Goal: Task Accomplishment & Management: Use online tool/utility

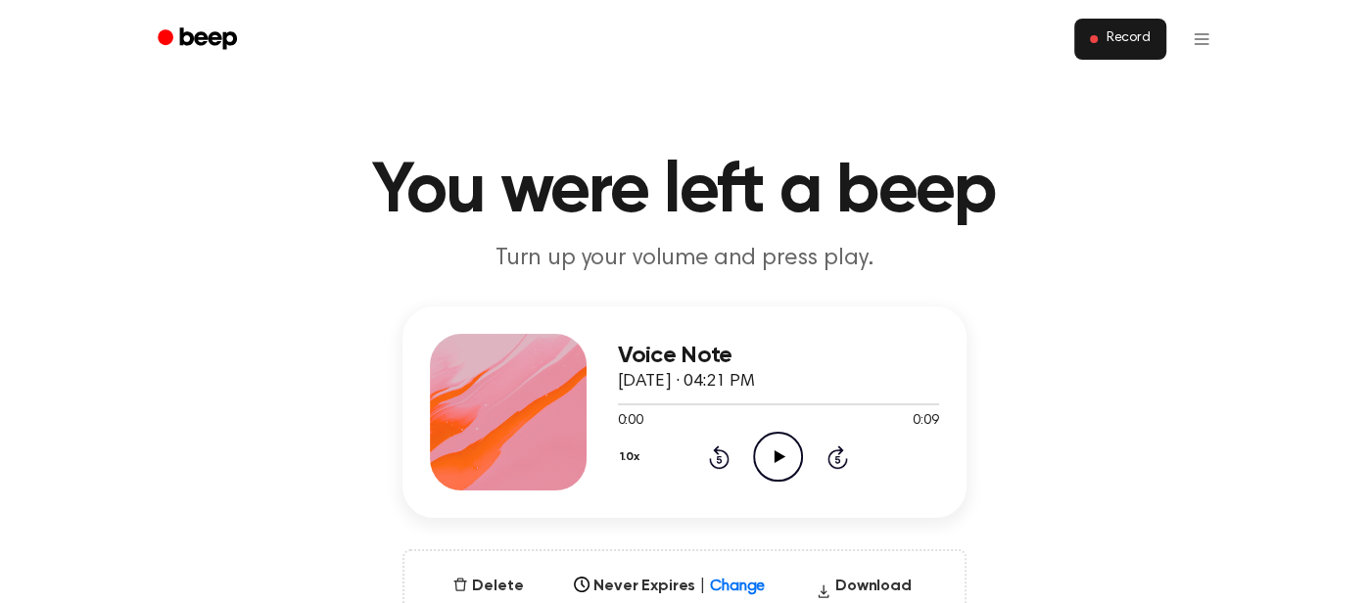
click at [1096, 40] on span at bounding box center [1094, 39] width 8 height 8
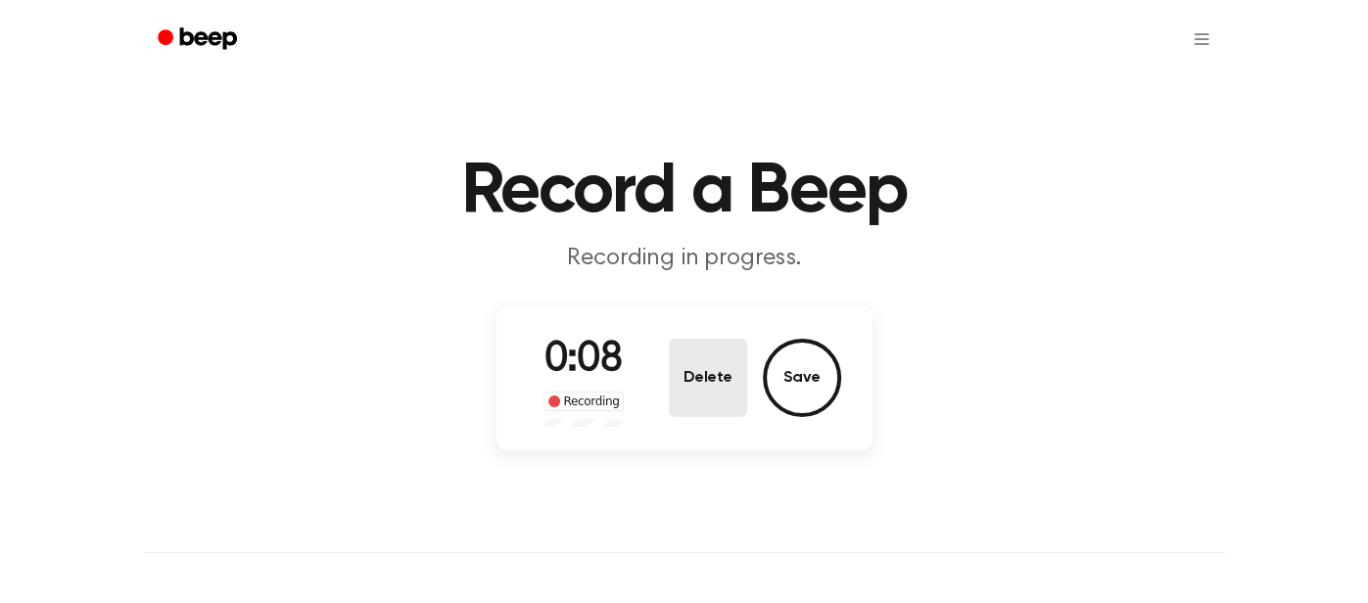
click at [692, 359] on button "Delete" at bounding box center [708, 378] width 78 height 78
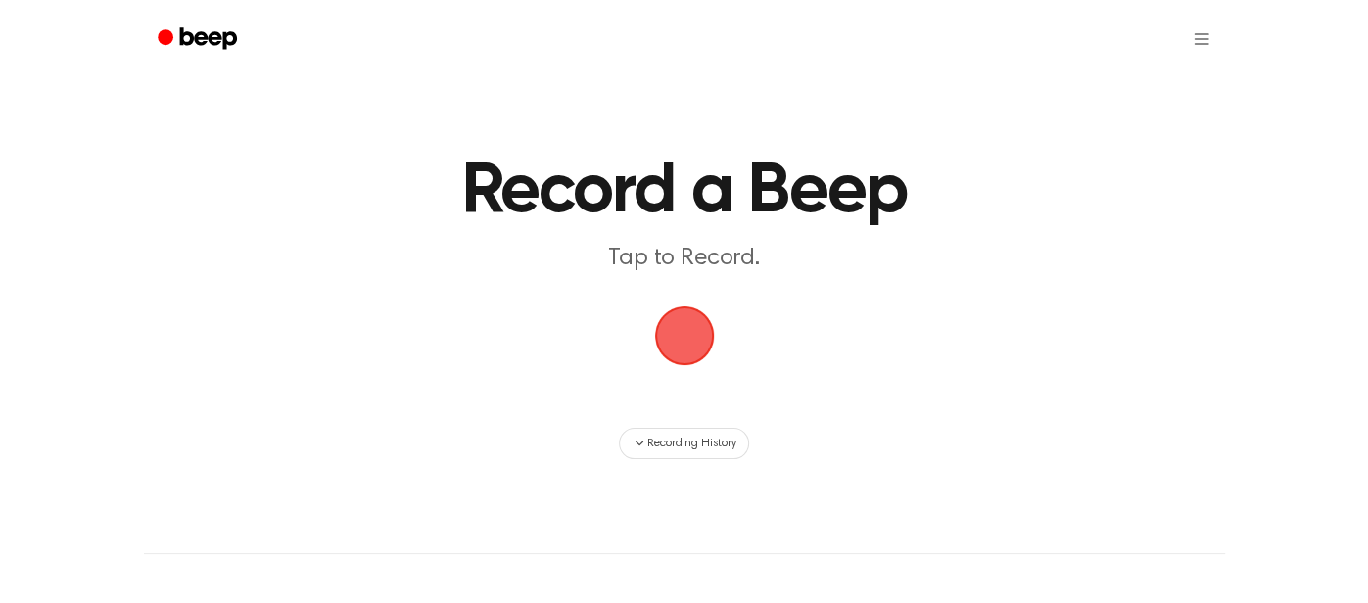
click at [692, 321] on span "button" at bounding box center [684, 337] width 64 height 64
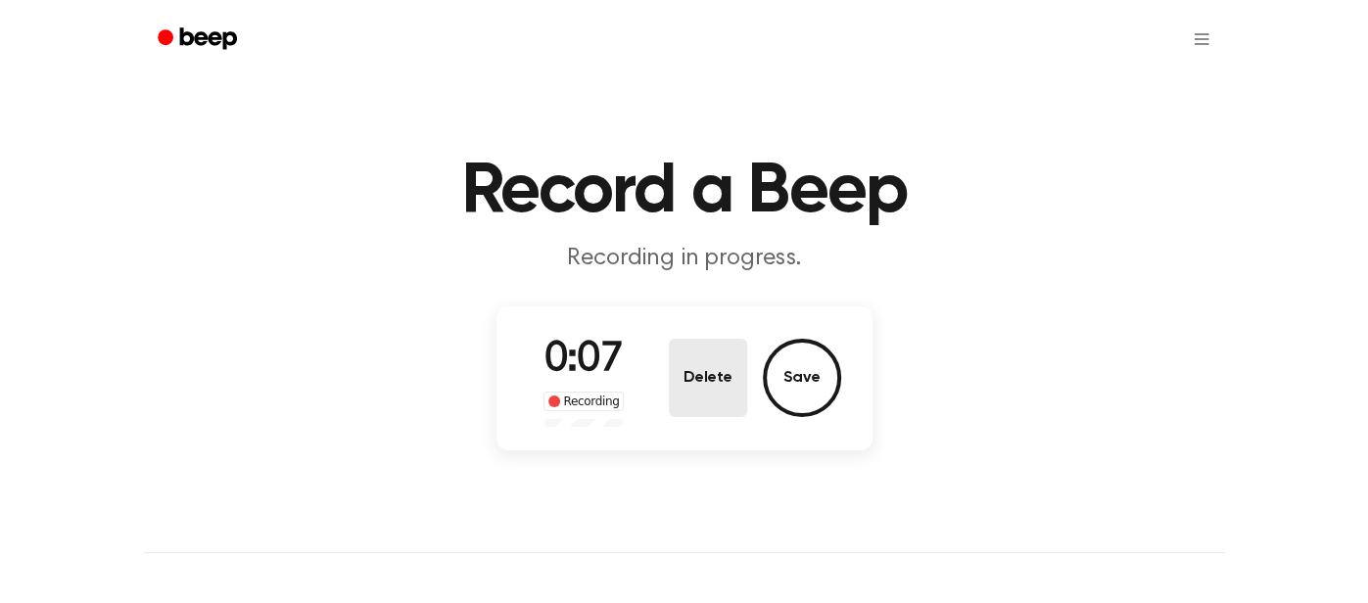
click at [734, 386] on button "Delete" at bounding box center [708, 378] width 78 height 78
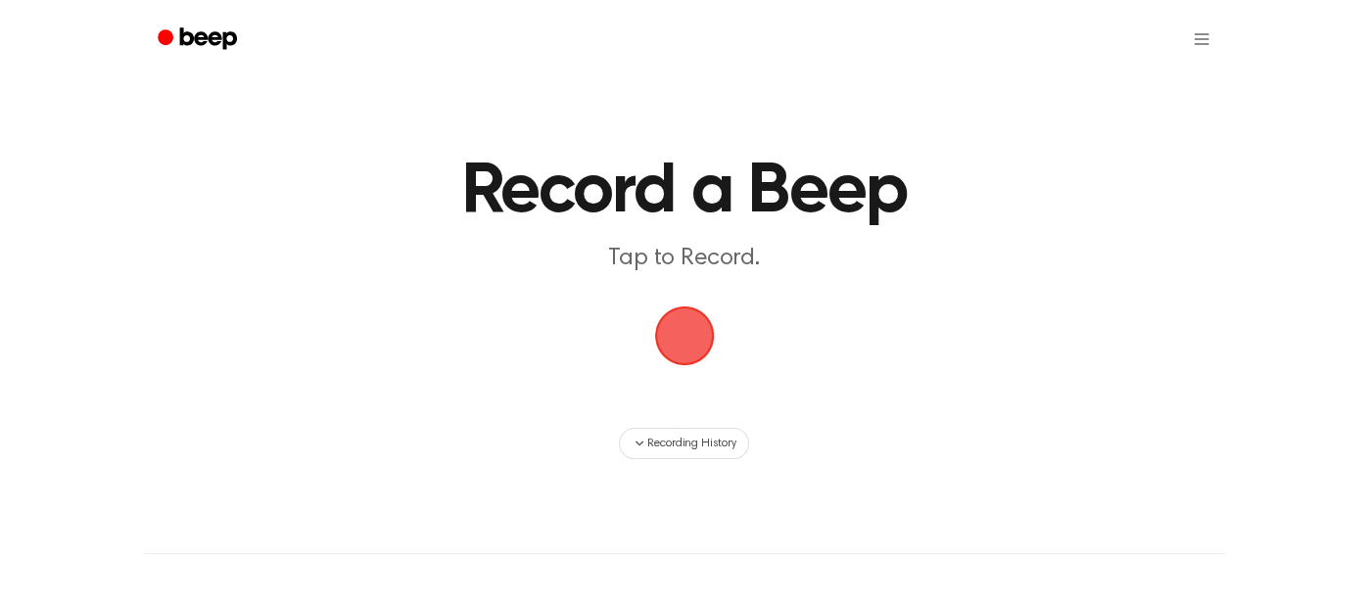
click at [707, 331] on span "button" at bounding box center [684, 336] width 71 height 71
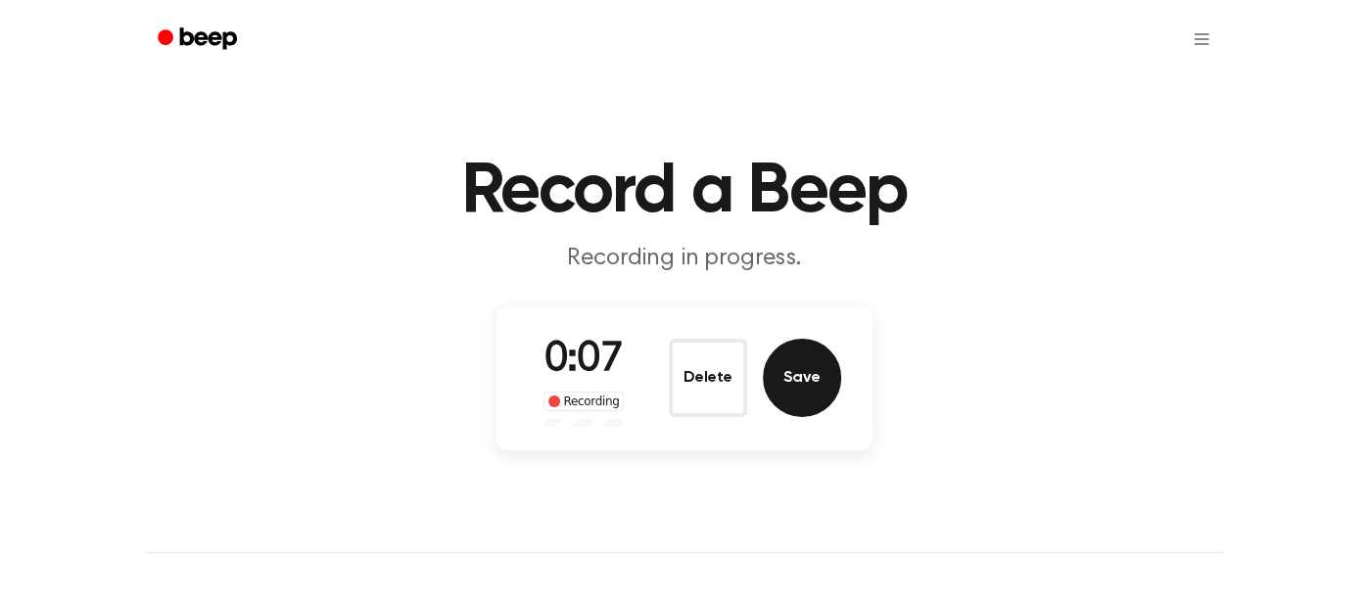
click at [796, 381] on button "Save" at bounding box center [802, 378] width 78 height 78
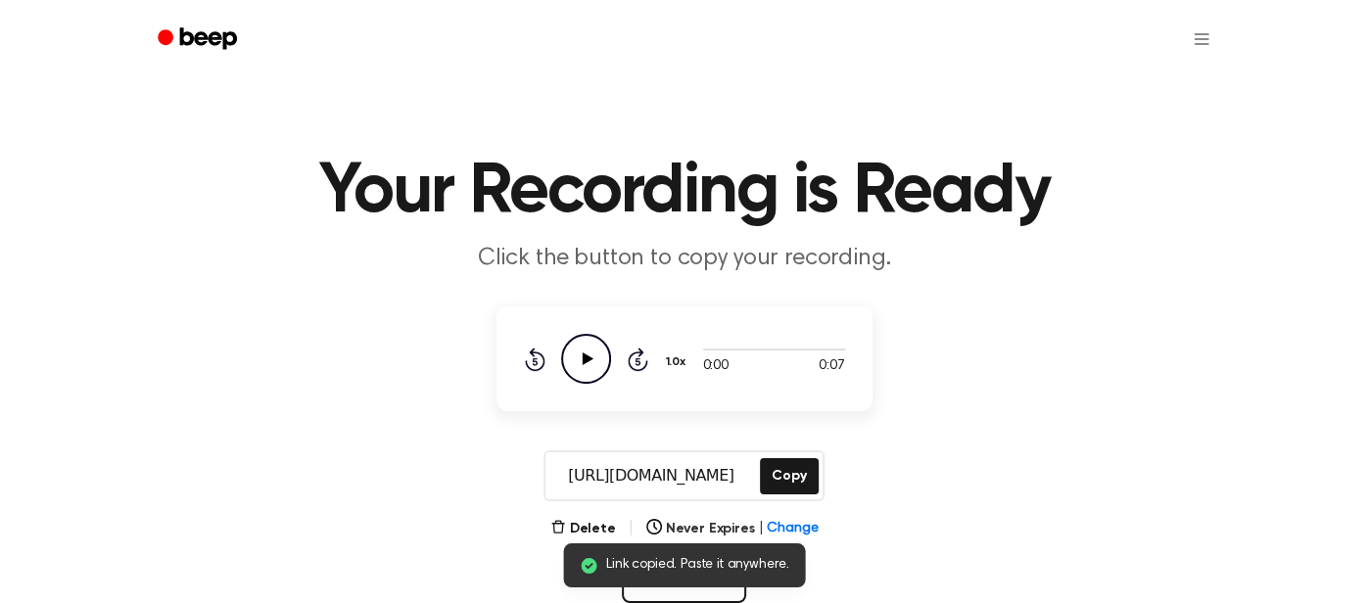
click at [597, 360] on icon "Play Audio" at bounding box center [586, 359] width 50 height 50
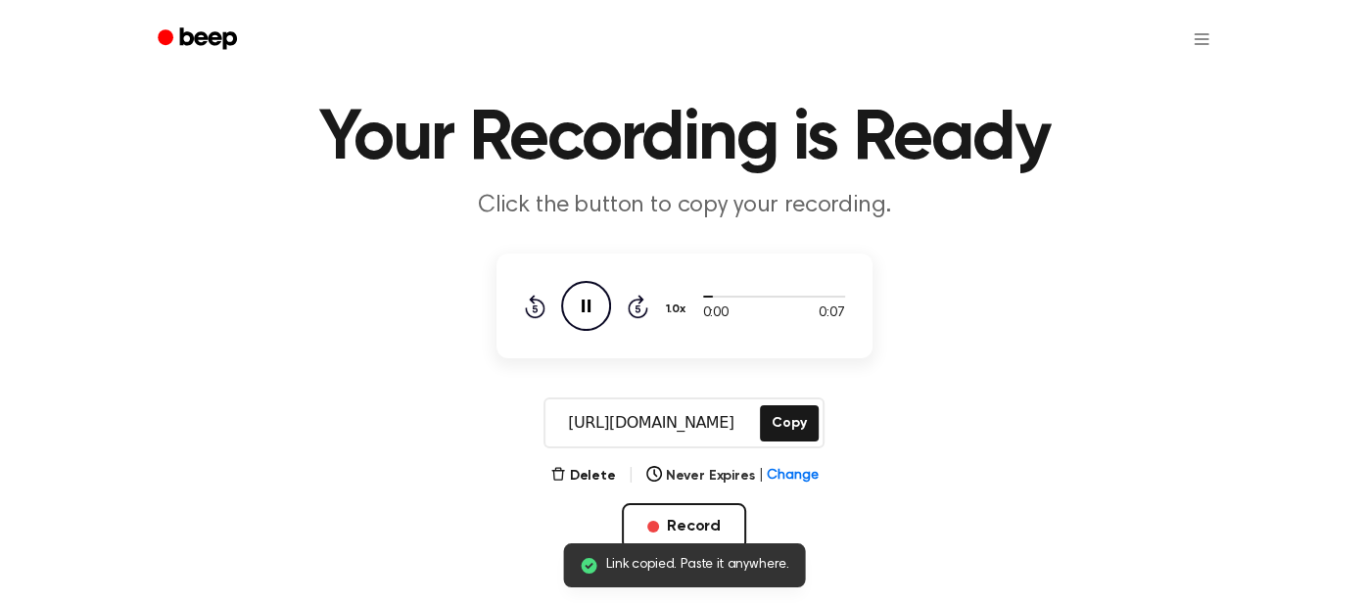
scroll to position [66, 0]
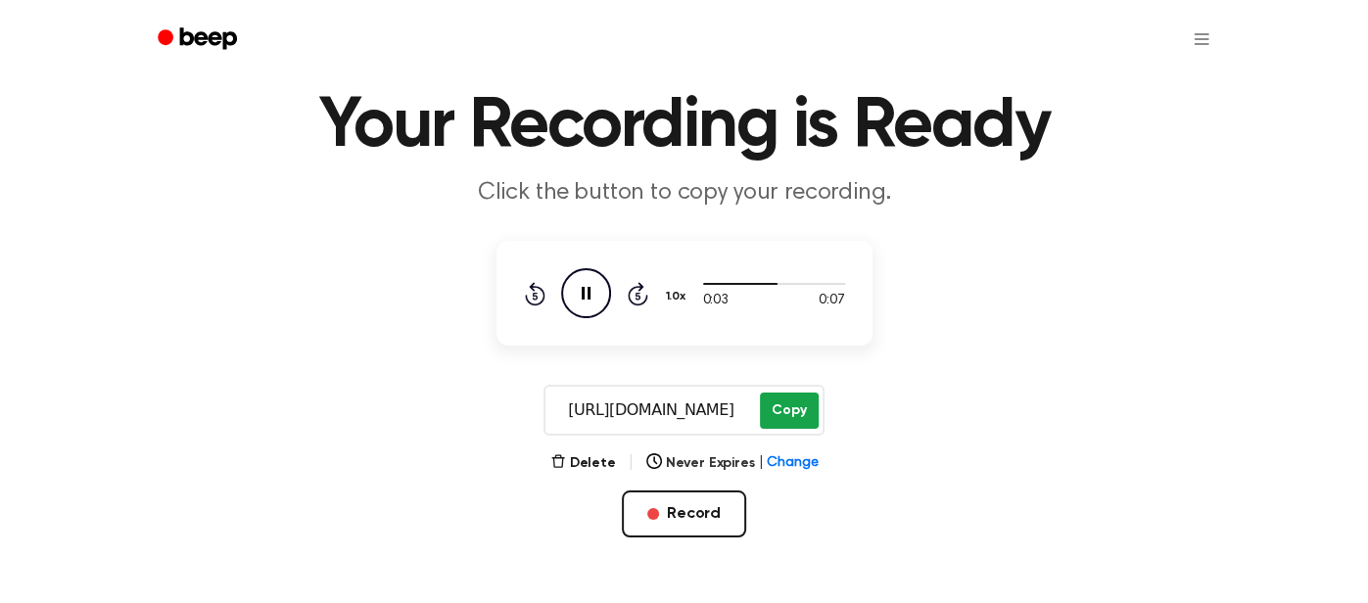
click at [785, 420] on button "Copy" at bounding box center [789, 411] width 58 height 36
